Goal: Task Accomplishment & Management: Manage account settings

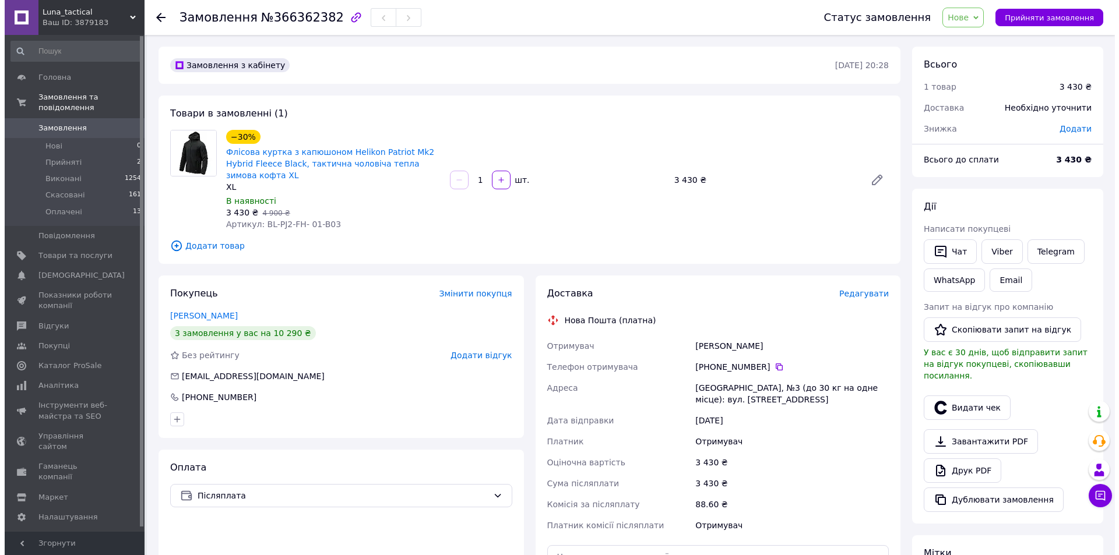
scroll to position [117, 0]
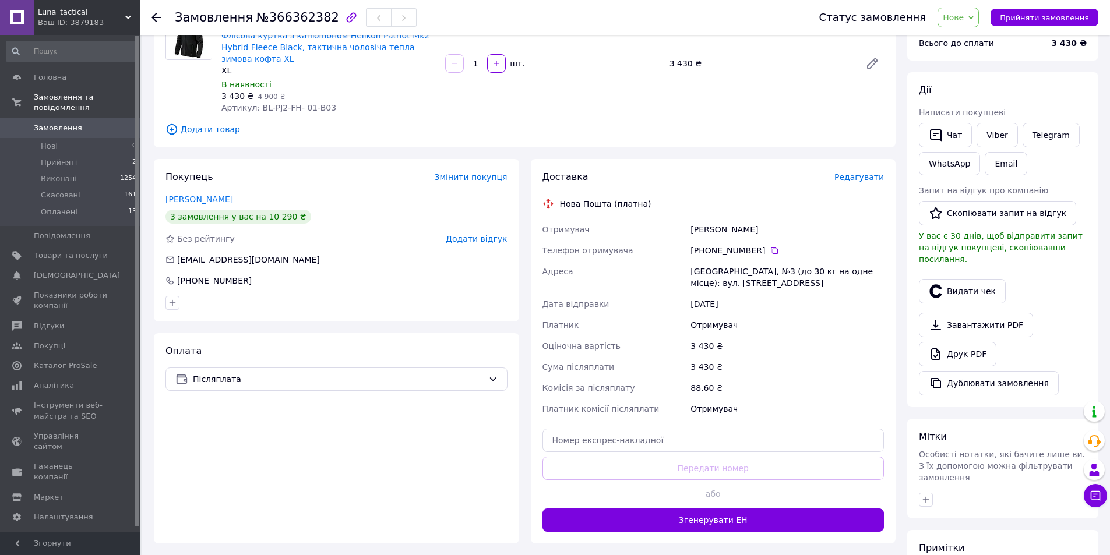
click at [854, 173] on span "Редагувати" at bounding box center [860, 177] width 50 height 9
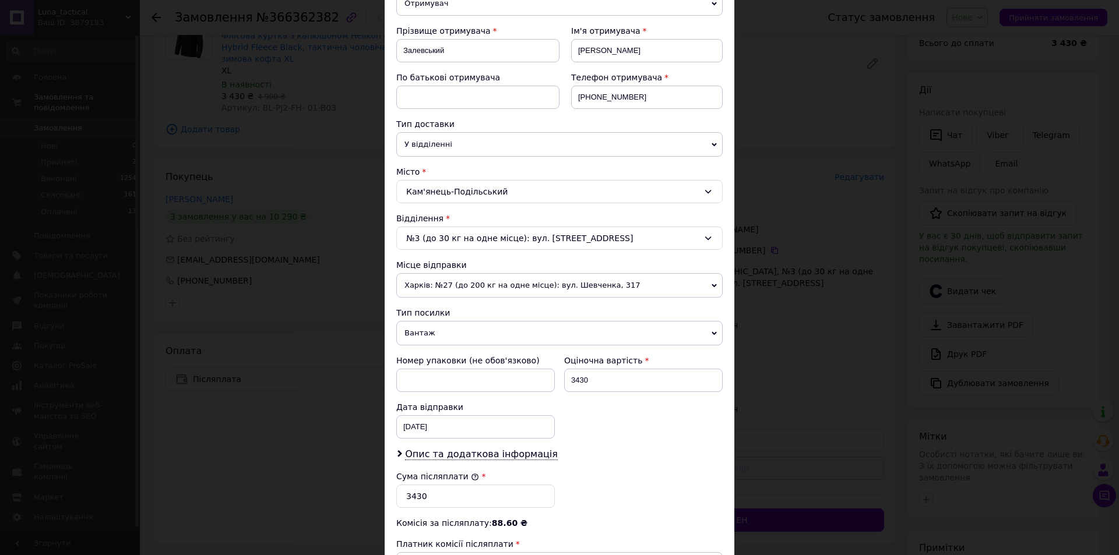
scroll to position [175, 0]
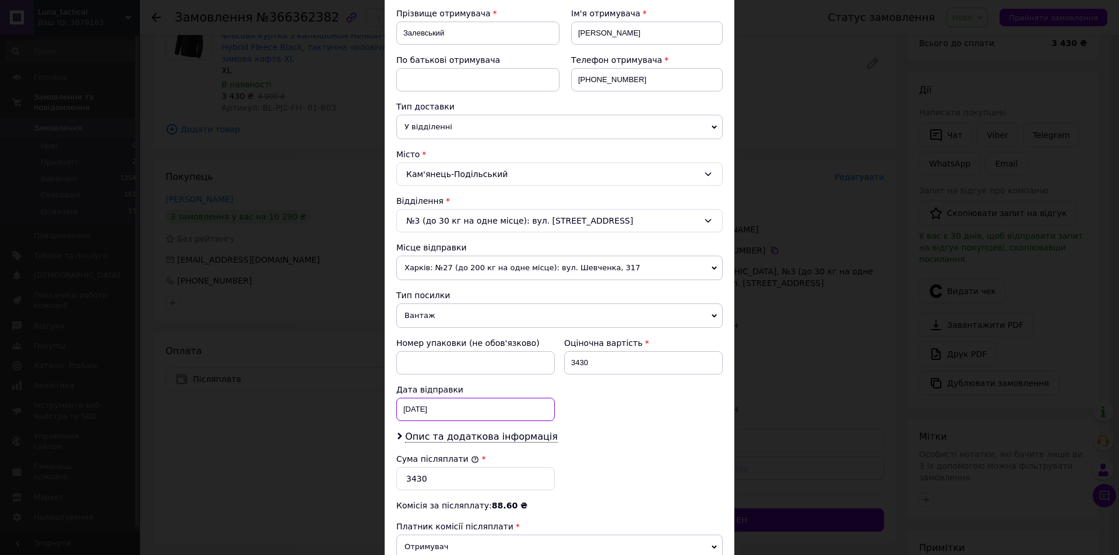
click at [474, 410] on div "[DATE] < 2025 > < Октябрь > Пн Вт Ср Чт Пт Сб Вс 29 30 1 2 3 4 5 6 7 8 9 10 11 …" at bounding box center [475, 409] width 159 height 23
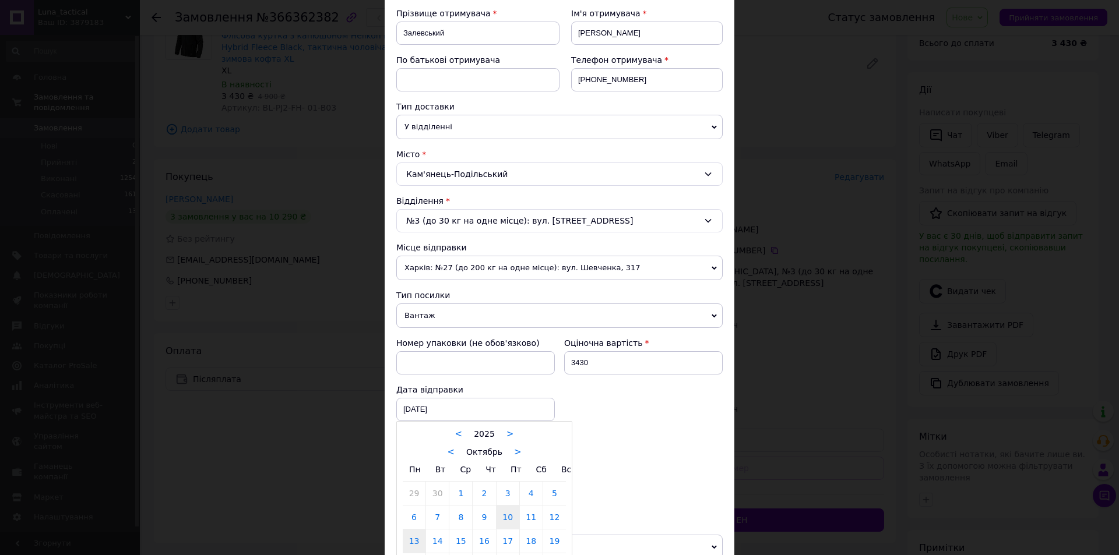
click at [412, 543] on link "13" at bounding box center [414, 541] width 23 height 23
type input "[DATE]"
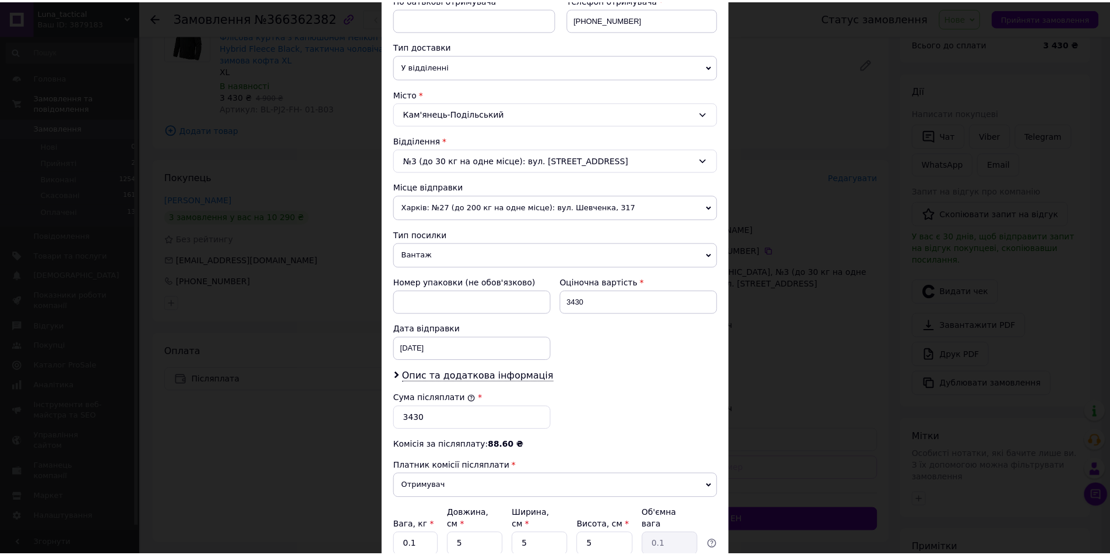
scroll to position [291, 0]
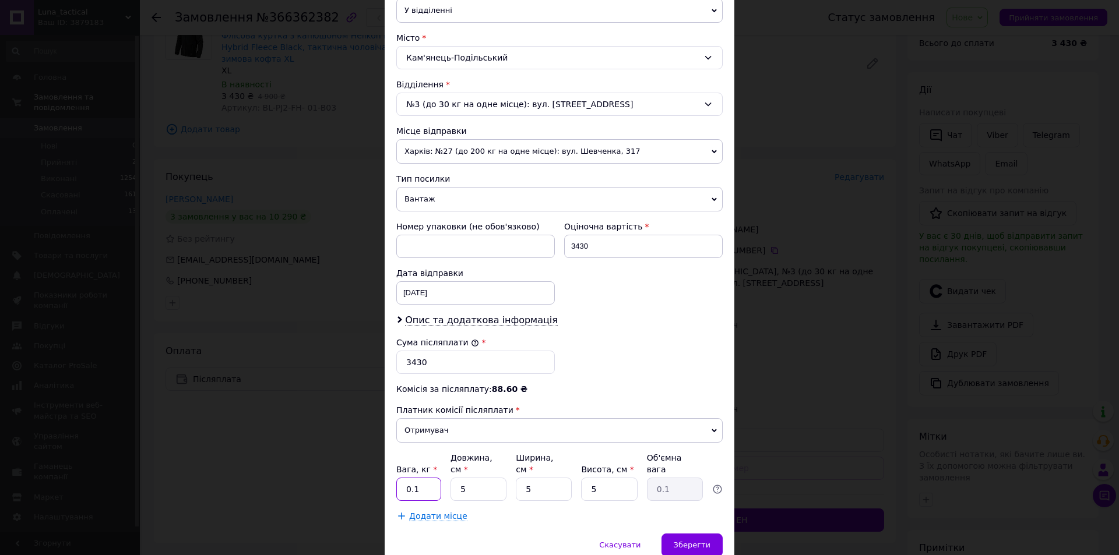
click at [423, 478] on input "0.1" at bounding box center [418, 489] width 45 height 23
type input "2"
click at [695, 541] on span "Зберегти" at bounding box center [692, 545] width 37 height 9
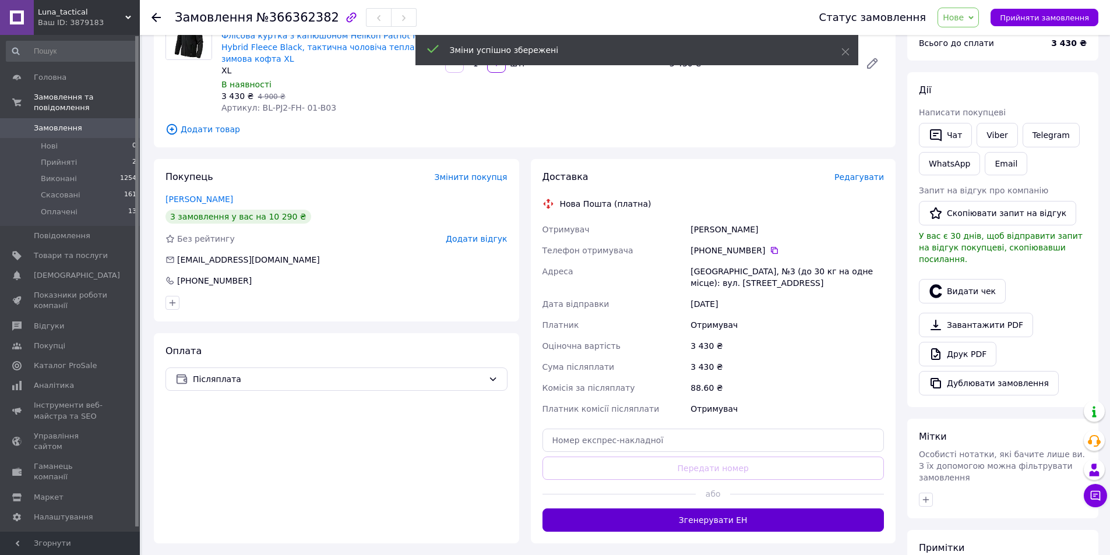
click at [715, 509] on button "Згенерувати ЕН" at bounding box center [714, 520] width 342 height 23
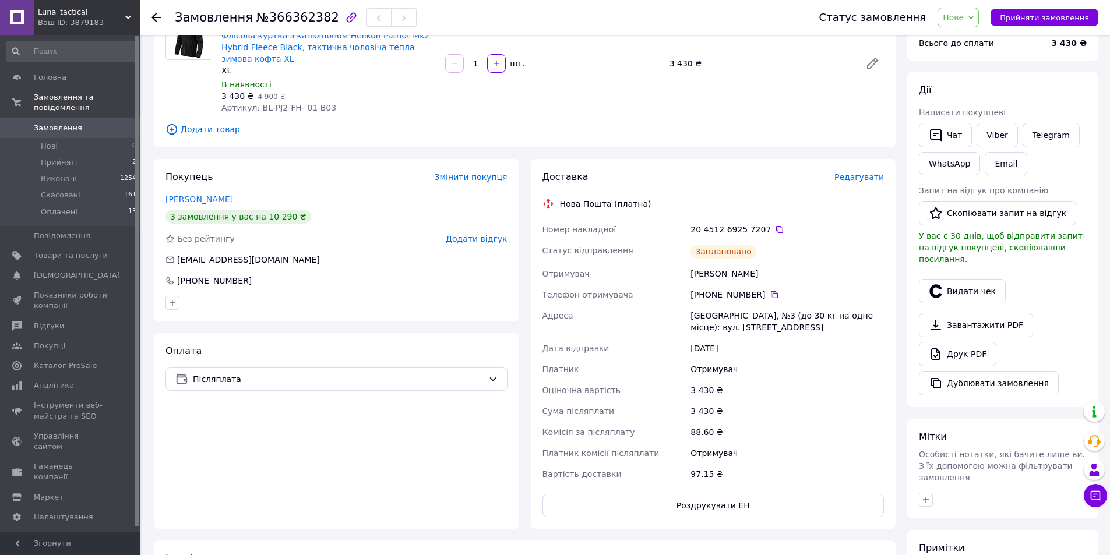
click at [759, 224] on div "20 4512 6925 7207" at bounding box center [787, 229] width 198 height 21
click at [768, 221] on div "20 4512 6925 7207" at bounding box center [787, 229] width 198 height 21
click at [776, 226] on icon at bounding box center [779, 229] width 7 height 7
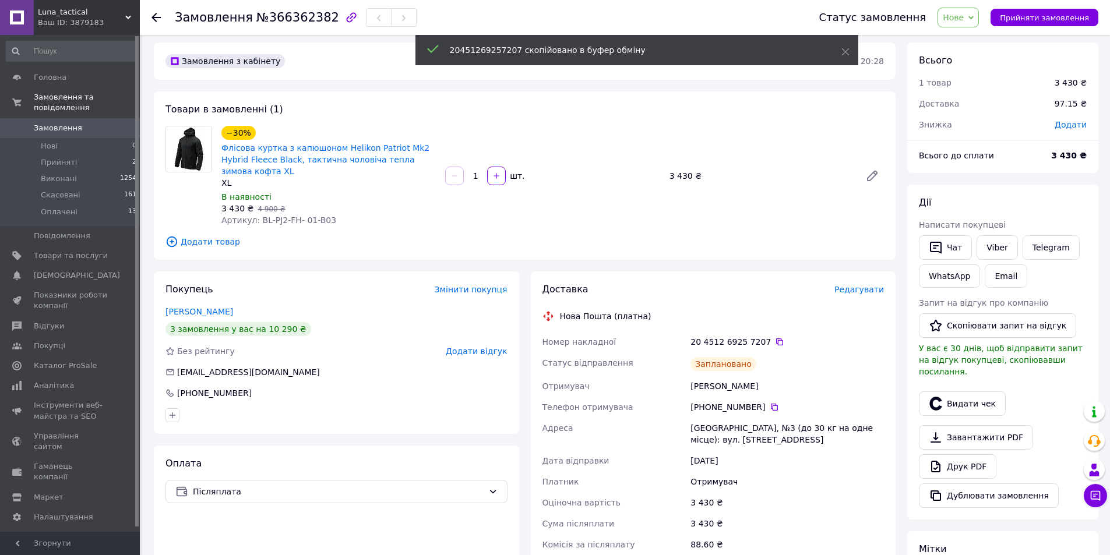
scroll to position [0, 0]
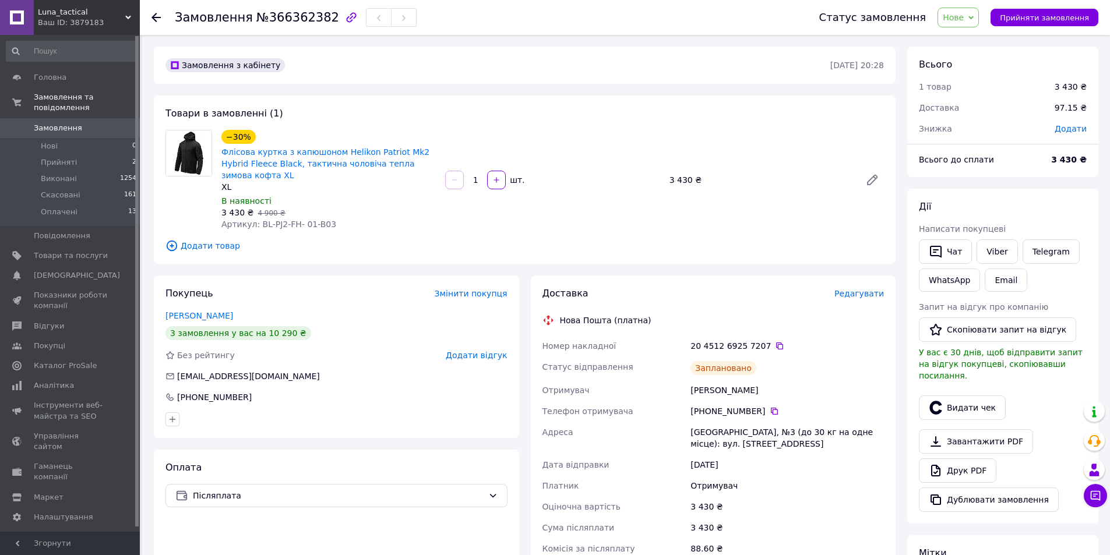
click at [757, 194] on div "−30% Флісова куртка з капюшоном Helikon Patriot Mk2 Hybrid Fleece Black, тактич…" at bounding box center [553, 180] width 672 height 105
drag, startPoint x: 217, startPoint y: 149, endPoint x: 263, endPoint y: 161, distance: 47.6
click at [263, 161] on div "−30% Флісова куртка з капюшоном Helikon Patriot Mk2 Hybrid Fleece Black, тактич…" at bounding box center [329, 180] width 224 height 105
copy link "Флісова куртка з капюшоном Helikon Patriot Mk2 Hybrid Fleece Black"
